Goal: Task Accomplishment & Management: Use online tool/utility

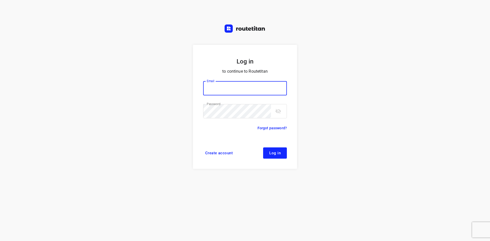
type input "max@onlineplasticsgroup.com"
click at [285, 154] on button "Log in" at bounding box center [275, 153] width 24 height 11
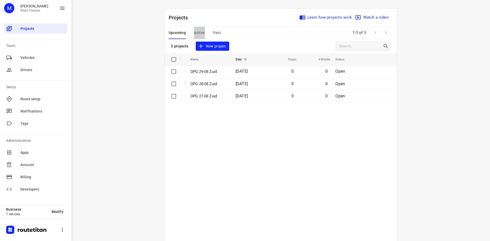
click at [196, 33] on span "Active" at bounding box center [199, 33] width 11 height 6
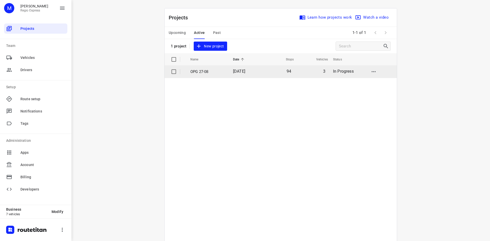
click at [214, 71] on p "OPG 27-08" at bounding box center [208, 72] width 35 height 6
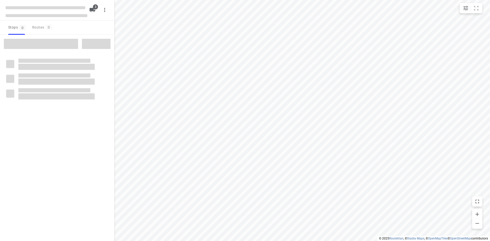
type input "distance"
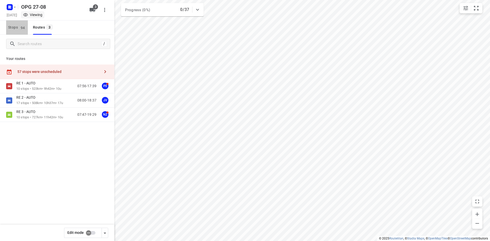
click at [15, 28] on span "Stops 94" at bounding box center [18, 27] width 20 height 6
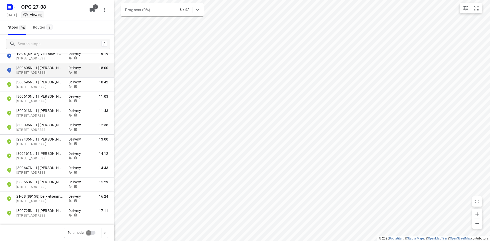
scroll to position [1202, 0]
click at [10, 7] on rect "button" at bounding box center [10, 7] width 6 height 6
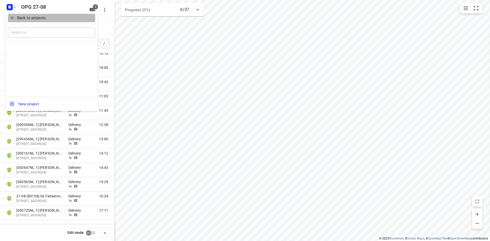
click at [15, 18] on icon "button" at bounding box center [12, 17] width 5 height 5
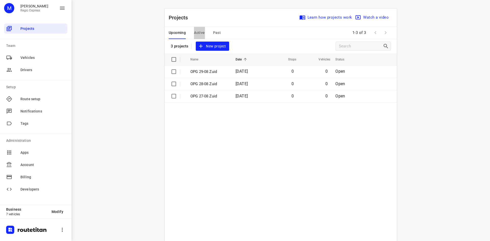
click at [198, 33] on span "Active" at bounding box center [199, 33] width 11 height 6
